Goal: Entertainment & Leisure: Consume media (video, audio)

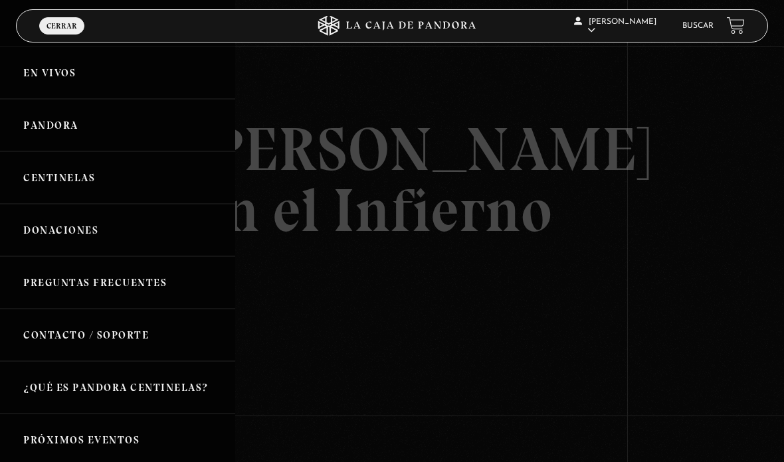
click at [65, 177] on link "Centinelas" at bounding box center [117, 177] width 235 height 52
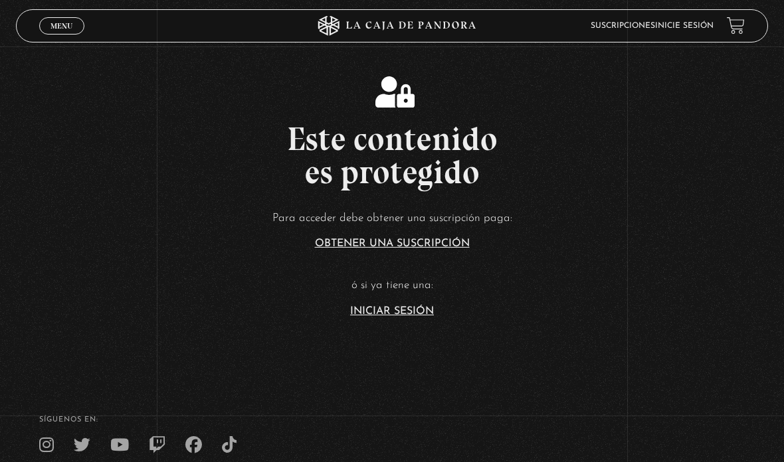
click at [383, 352] on section "Este contenido es protegido Para acceder debe obtener una suscripción paga: Obt…" at bounding box center [392, 185] width 784 height 370
click at [374, 317] on link "Iniciar Sesión" at bounding box center [392, 311] width 84 height 11
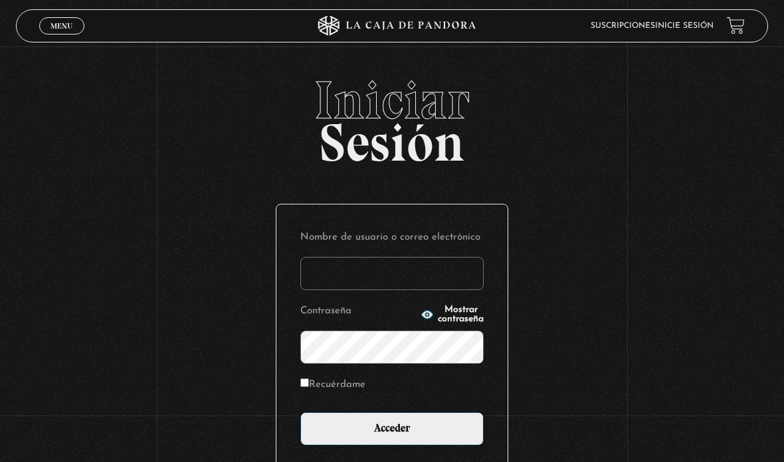
type input "aleebuenoo@hotmail.com"
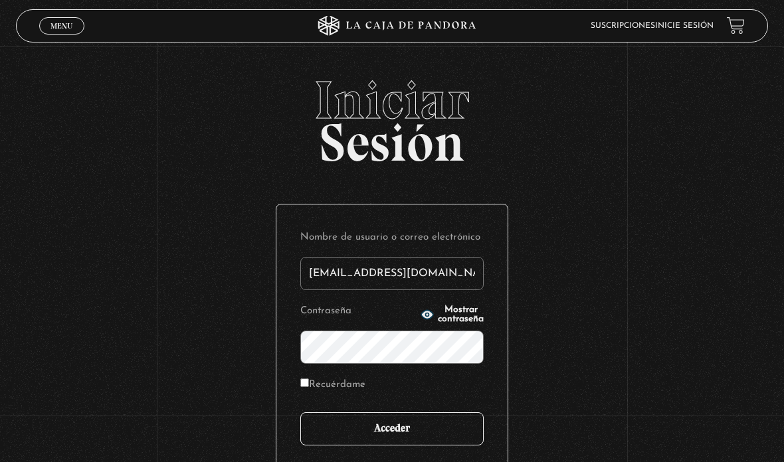
click at [369, 434] on input "Acceder" at bounding box center [391, 428] width 183 height 33
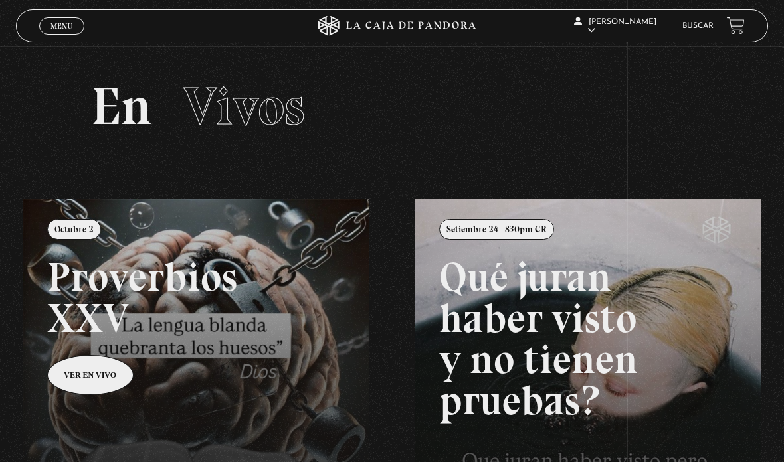
click at [68, 30] on span "Menu" at bounding box center [61, 26] width 22 height 8
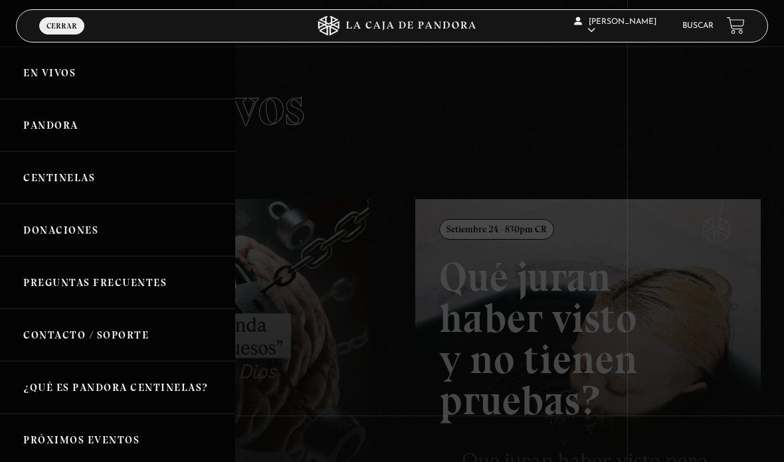
click at [70, 183] on link "Centinelas" at bounding box center [117, 177] width 235 height 52
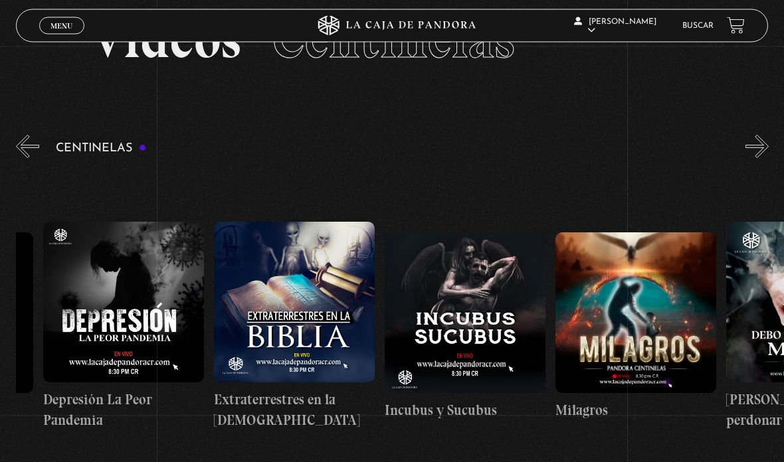
scroll to position [0, 5432]
click at [324, 274] on figure at bounding box center [293, 302] width 161 height 161
